Goal: Transaction & Acquisition: Purchase product/service

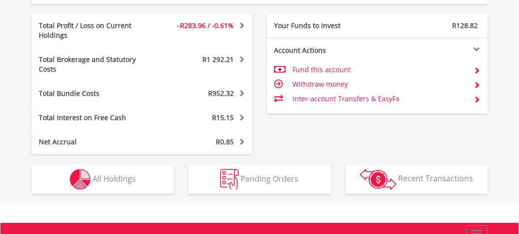
scroll to position [534, 0]
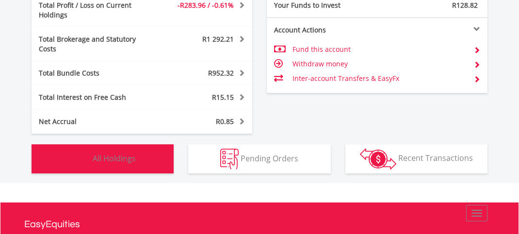
click at [147, 160] on button "Holdings All Holdings" at bounding box center [103, 159] width 142 height 29
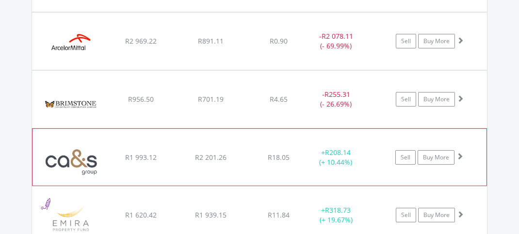
scroll to position [835, 0]
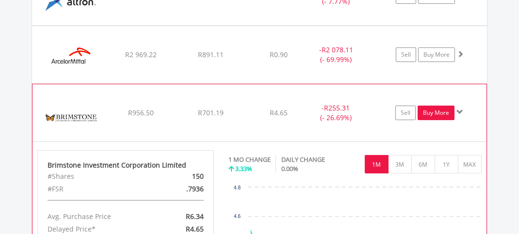
click at [455, 120] on link "Buy More" at bounding box center [436, 113] width 37 height 15
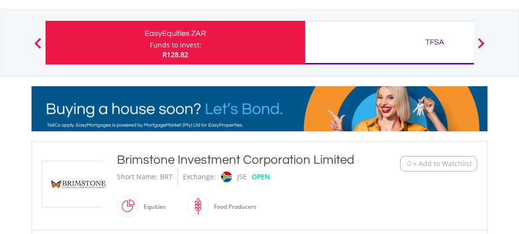
scroll to position [146, 0]
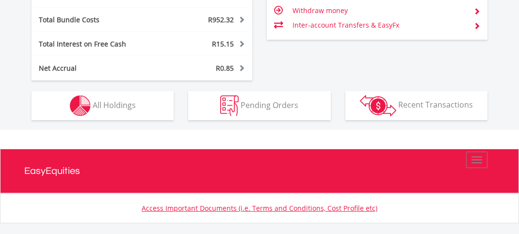
scroll to position [589, 0]
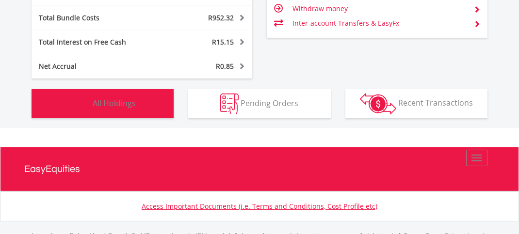
click at [148, 104] on button "Holdings All Holdings" at bounding box center [103, 103] width 142 height 29
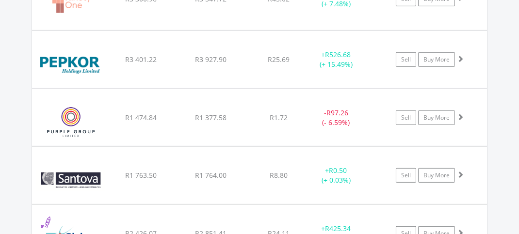
scroll to position [1320, 0]
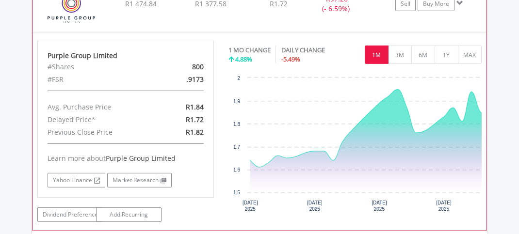
scroll to position [1417, 0]
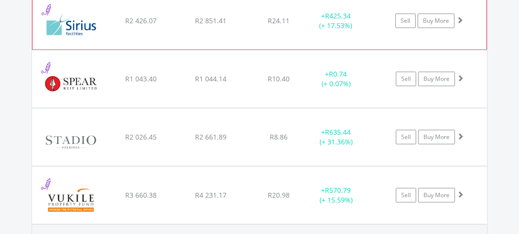
scroll to position [1514, 0]
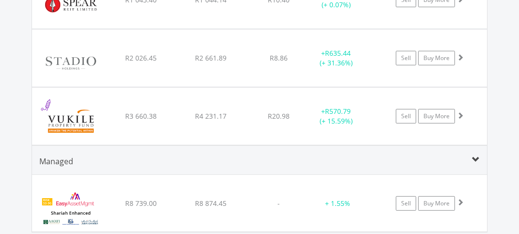
scroll to position [1611, 0]
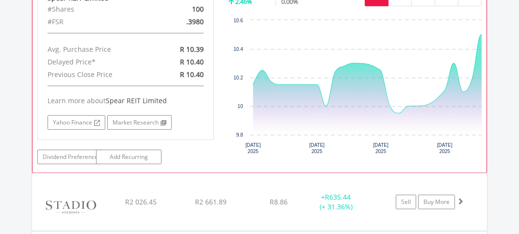
scroll to position [1659, 0]
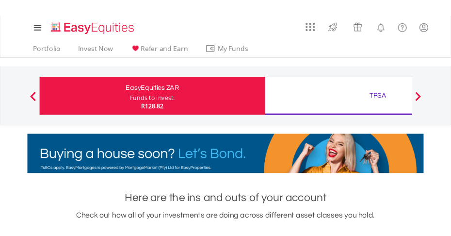
scroll to position [485131, 485108]
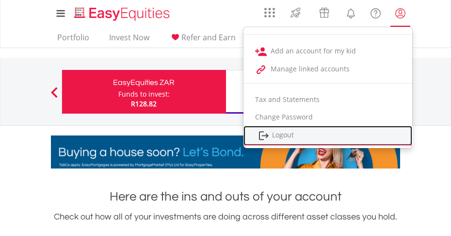
click at [286, 134] on link "Logout" at bounding box center [328, 136] width 169 height 20
